Goal: Transaction & Acquisition: Purchase product/service

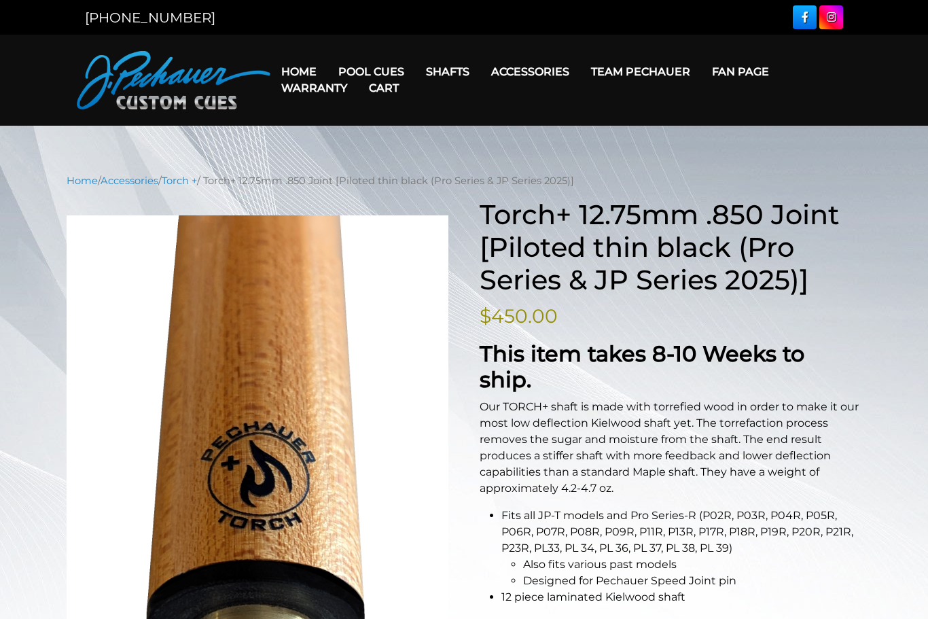
select select "*****"
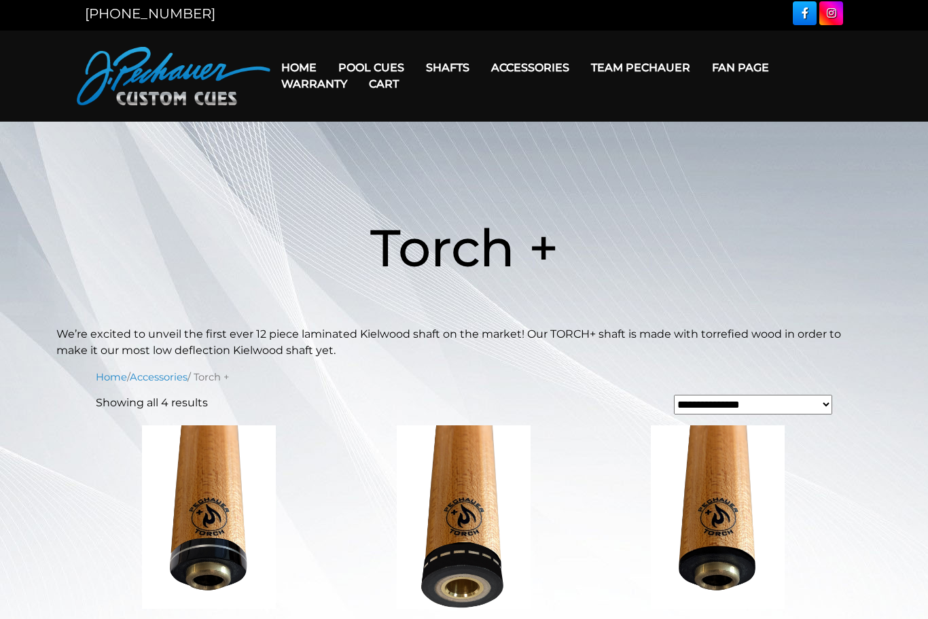
scroll to position [1, 0]
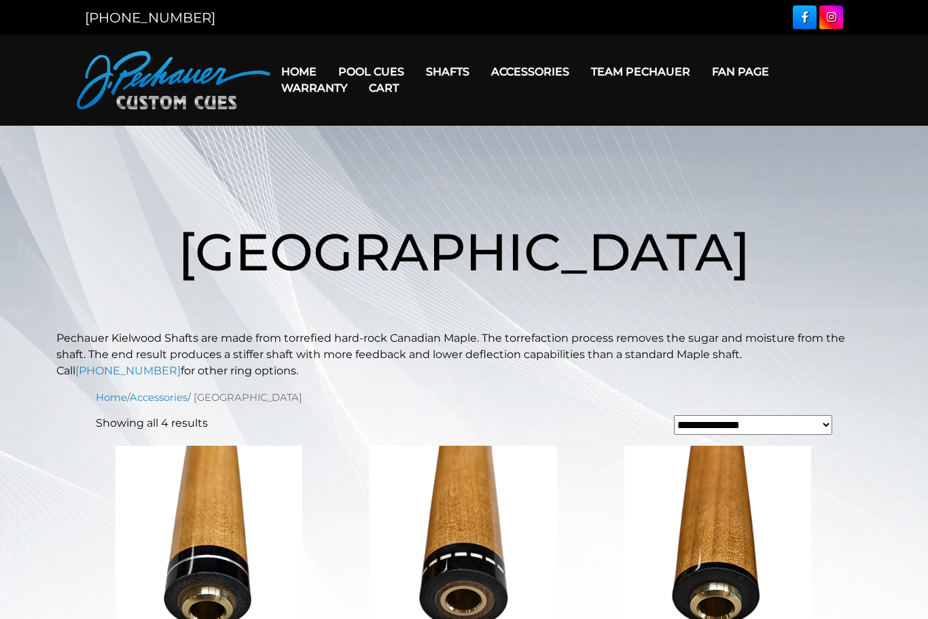
scroll to position [544, 0]
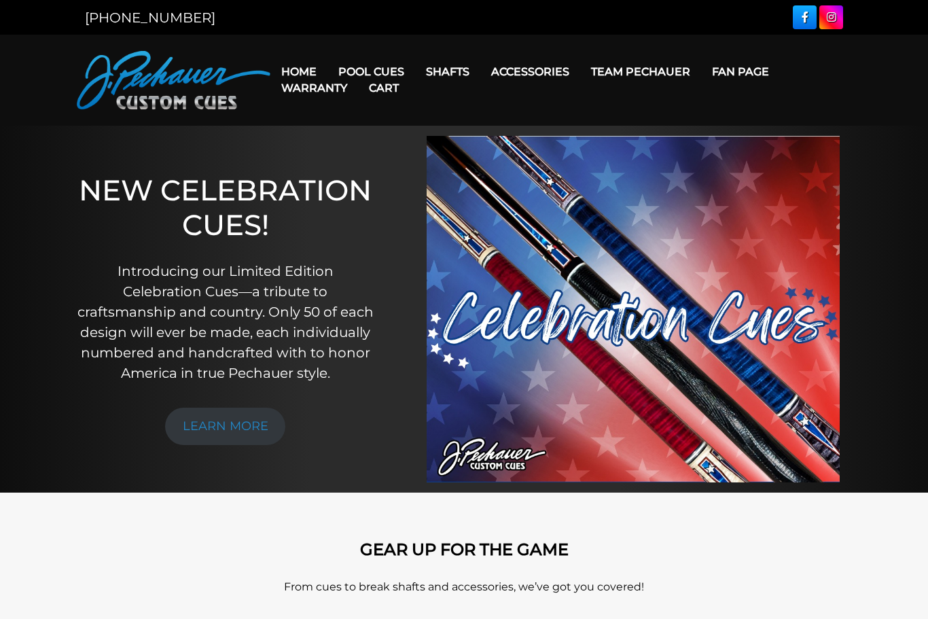
click at [383, 72] on link "Cart" at bounding box center [384, 88] width 52 height 35
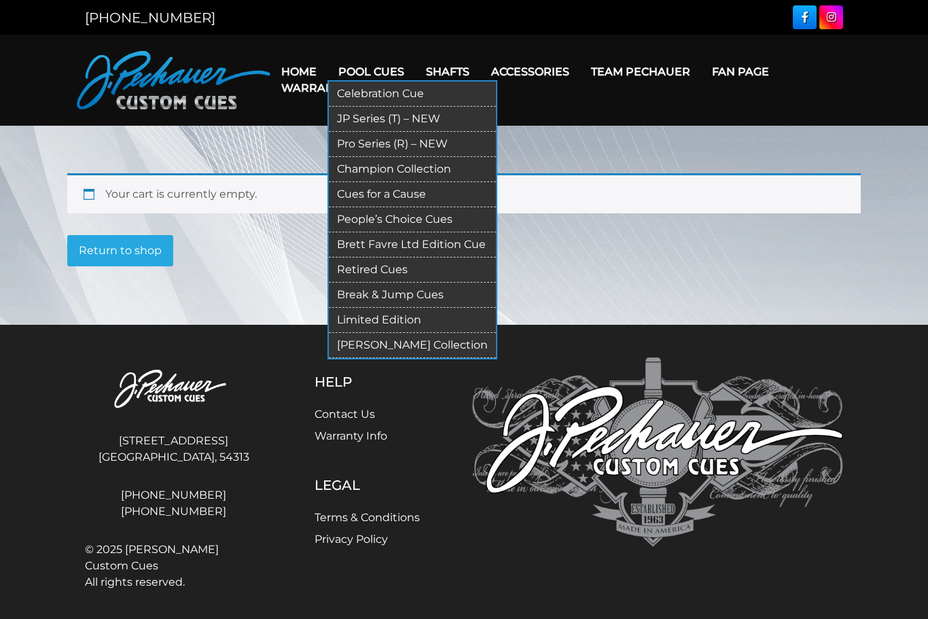
click at [373, 145] on link "Pro Series (R) – NEW" at bounding box center [412, 144] width 167 height 25
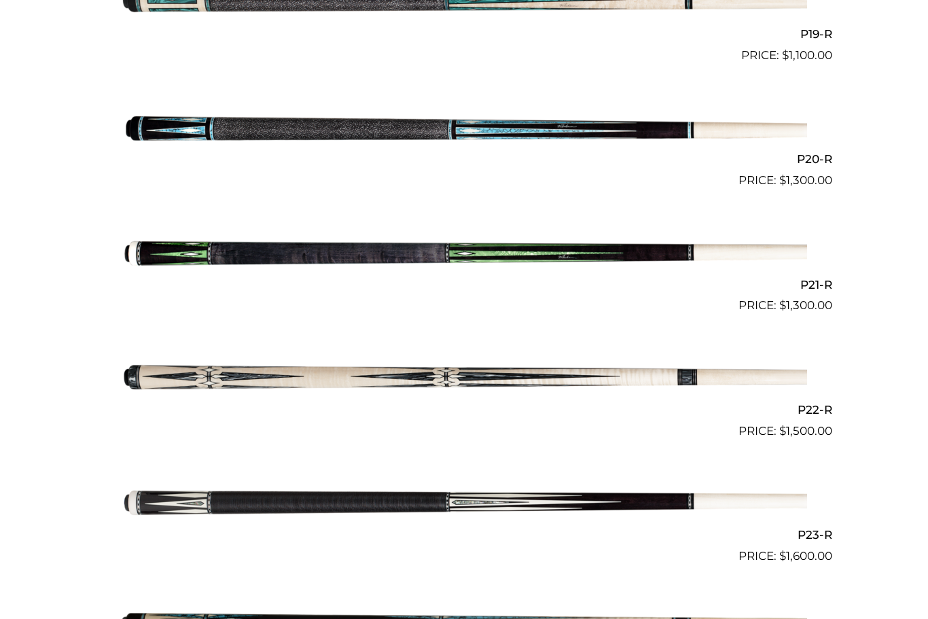
scroll to position [2733, 0]
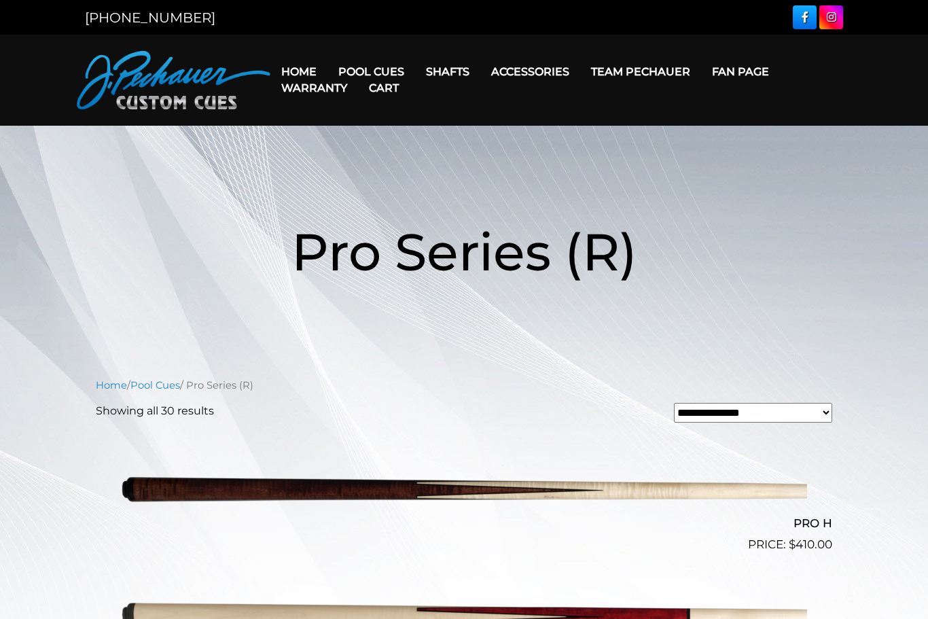
scroll to position [2733, 0]
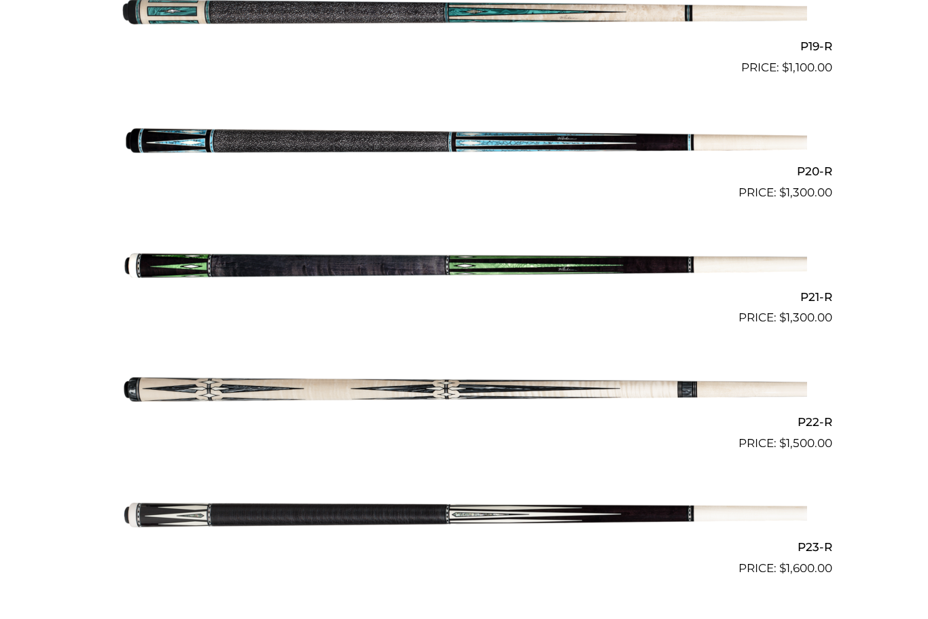
click at [396, 242] on img at bounding box center [464, 264] width 686 height 114
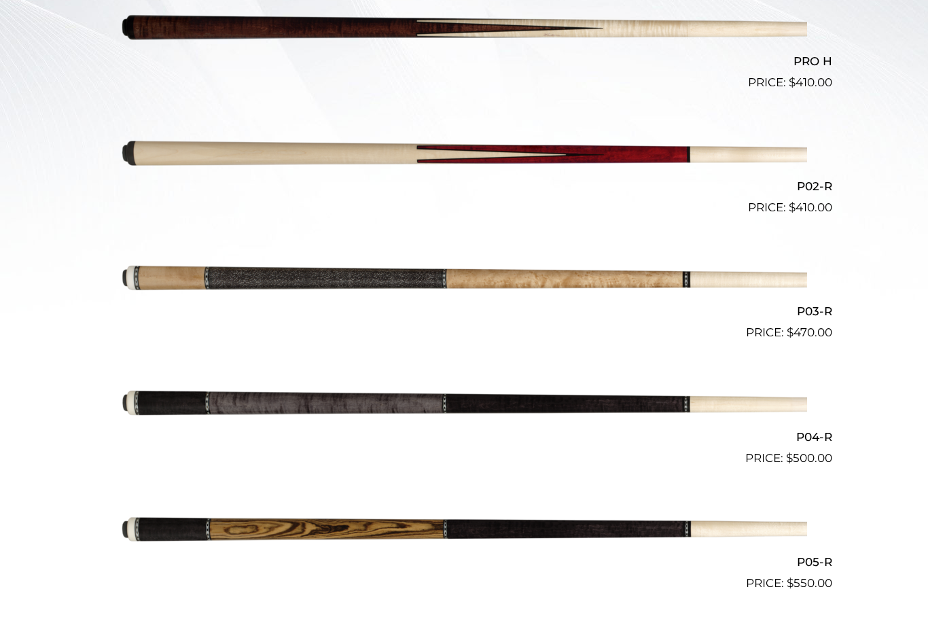
scroll to position [416, 0]
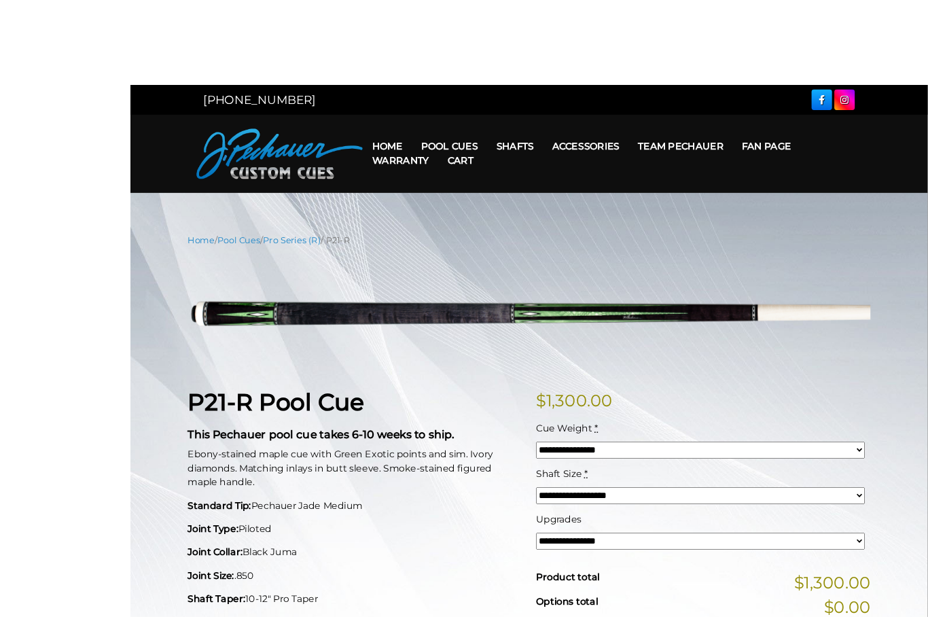
scroll to position [7, 0]
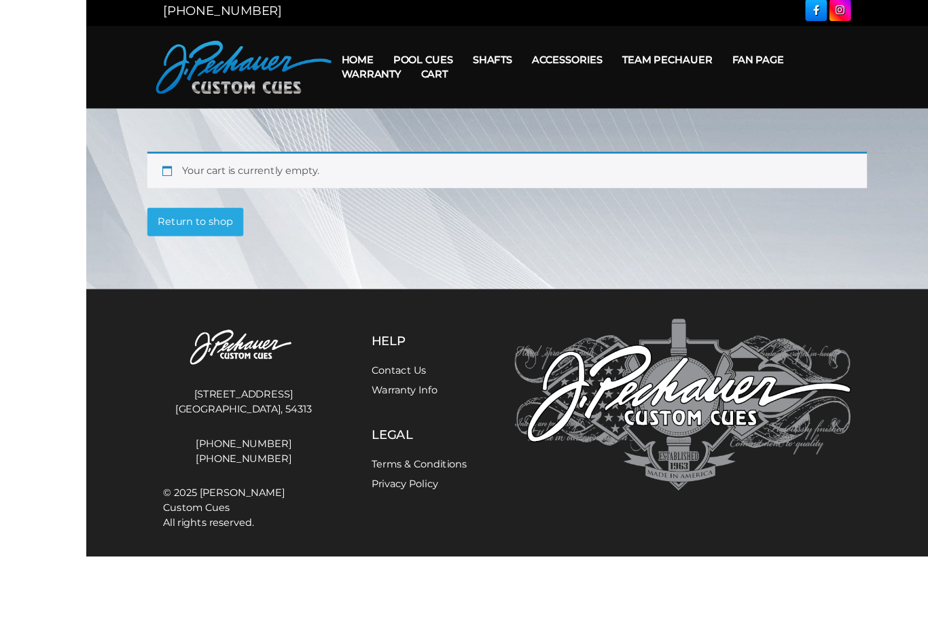
scroll to position [10, 0]
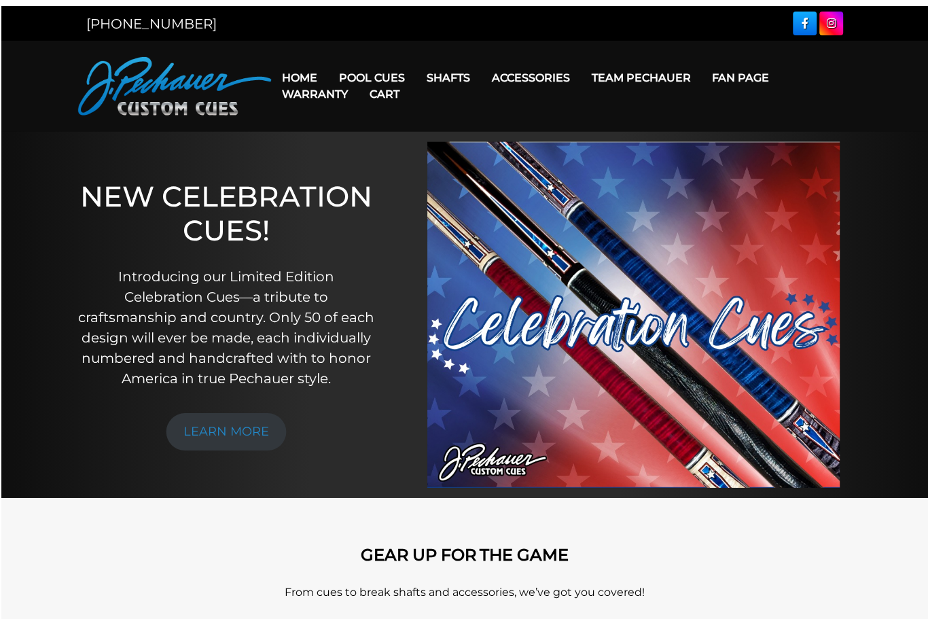
scroll to position [5, 0]
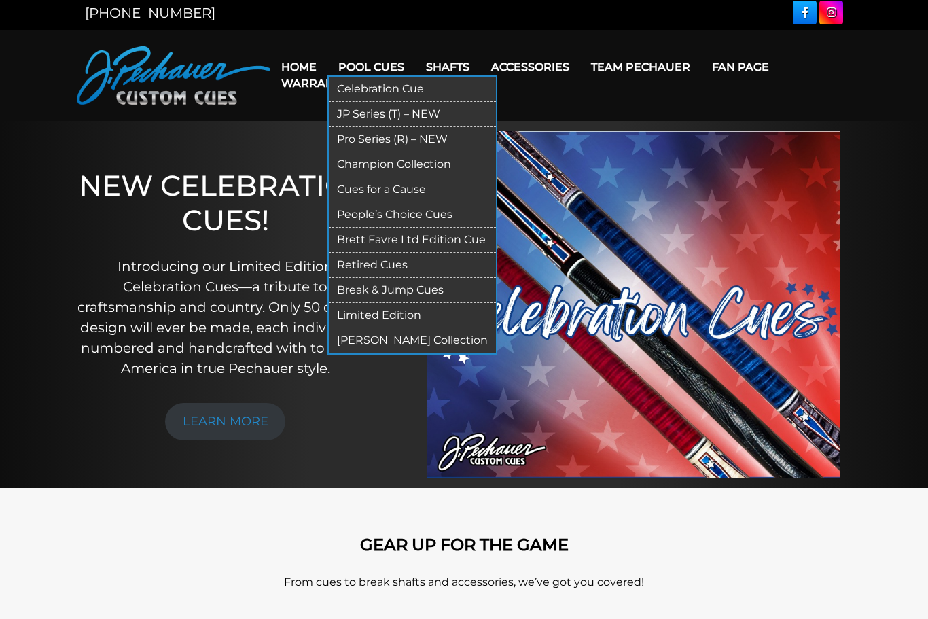
click at [390, 87] on link "Celebration Cue" at bounding box center [412, 89] width 167 height 25
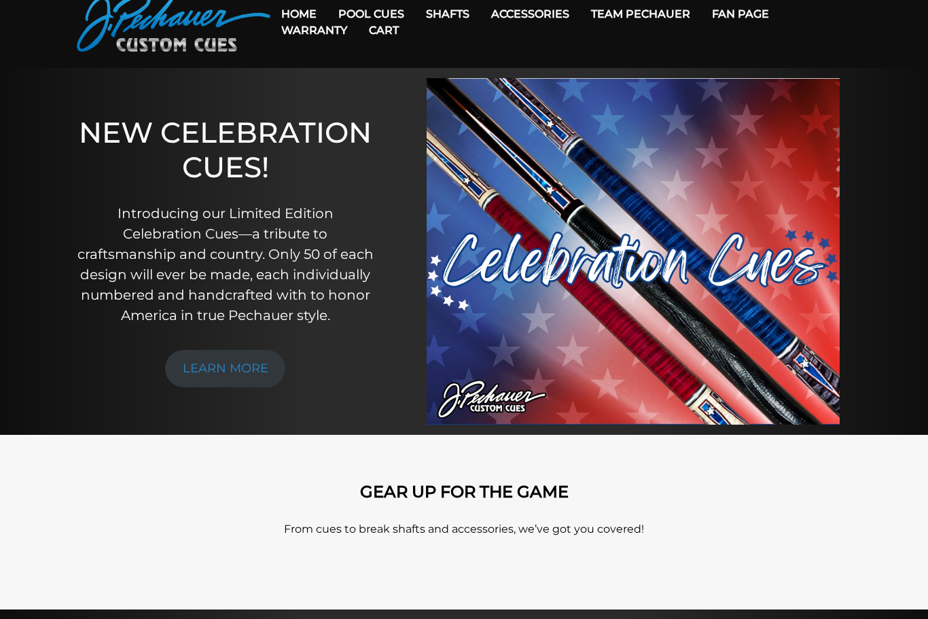
scroll to position [0, 0]
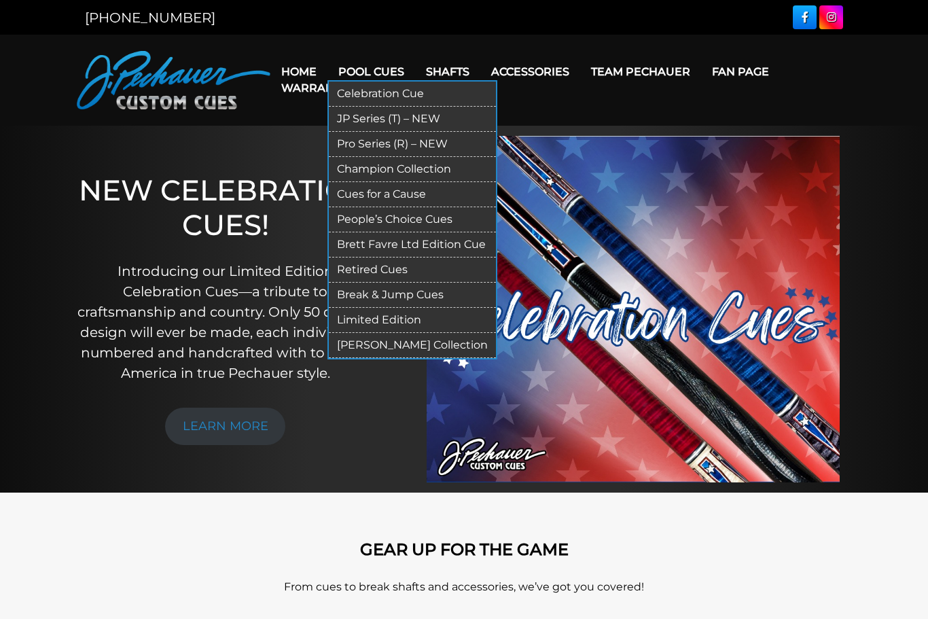
click at [386, 120] on link "JP Series (T) – NEW" at bounding box center [412, 119] width 167 height 25
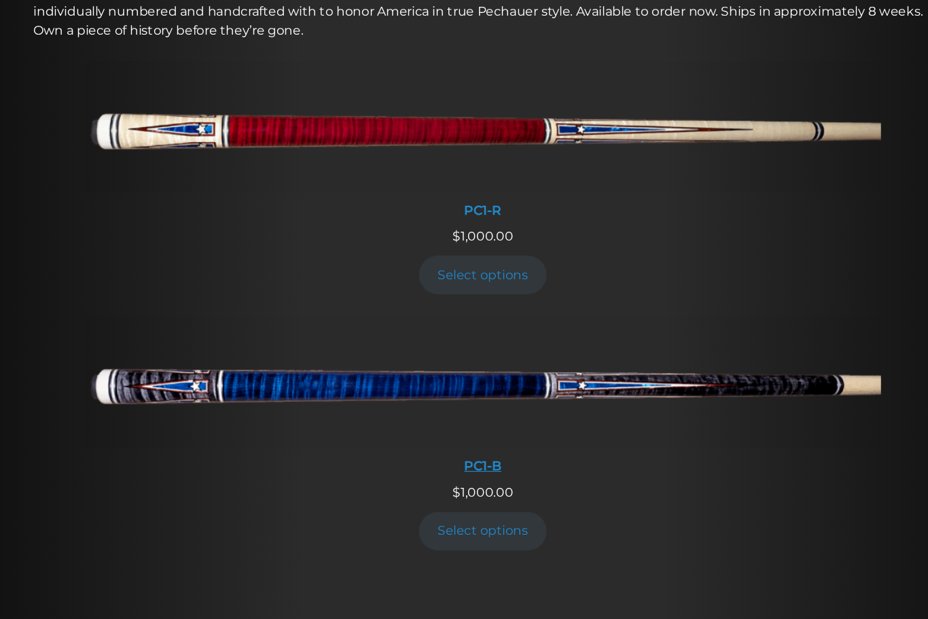
scroll to position [498, 0]
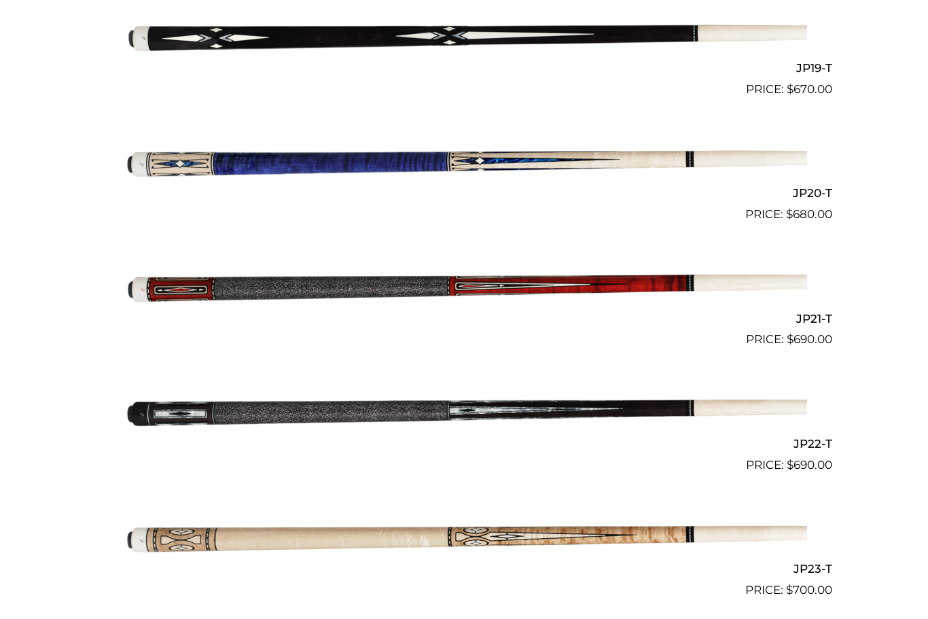
scroll to position [2685, 0]
